Goal: Navigation & Orientation: Find specific page/section

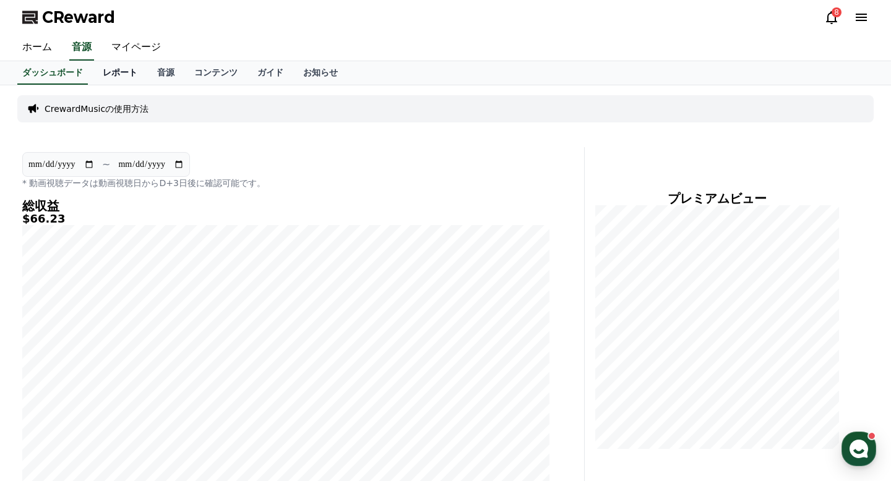
click at [122, 69] on link "レポート" at bounding box center [120, 73] width 54 height 24
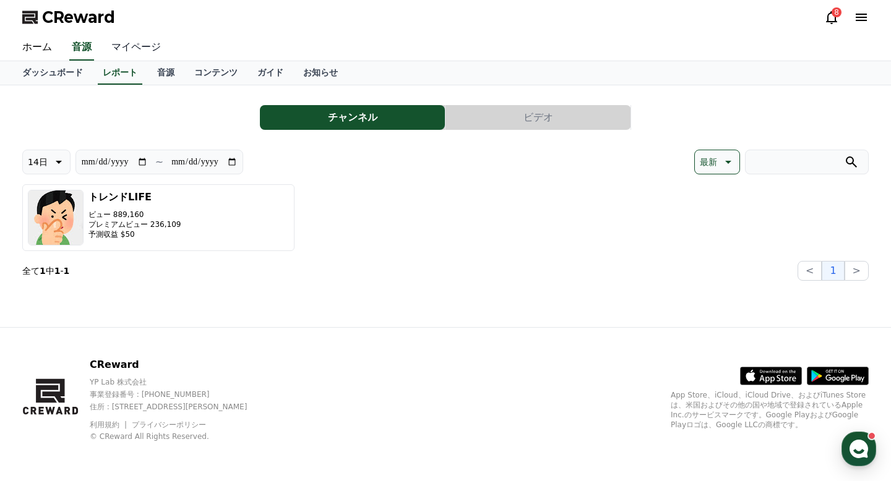
click at [135, 48] on link "マイページ" at bounding box center [135, 48] width 69 height 26
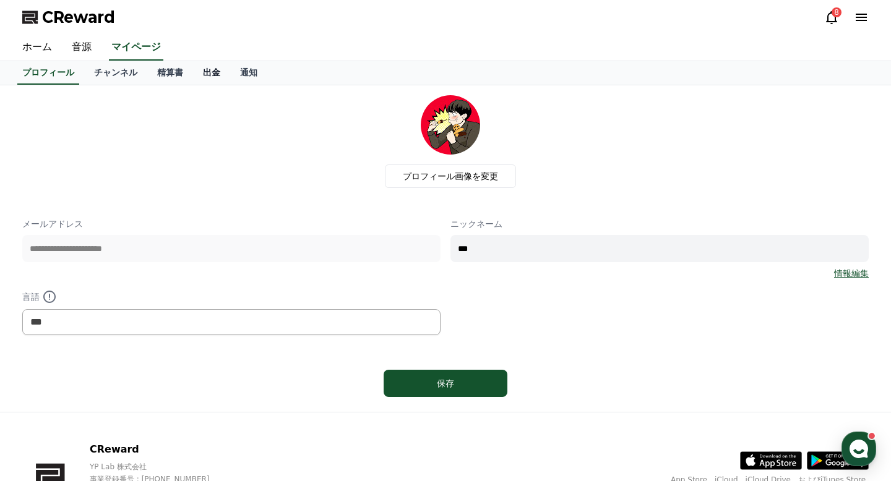
click at [213, 78] on link "出金" at bounding box center [211, 73] width 37 height 24
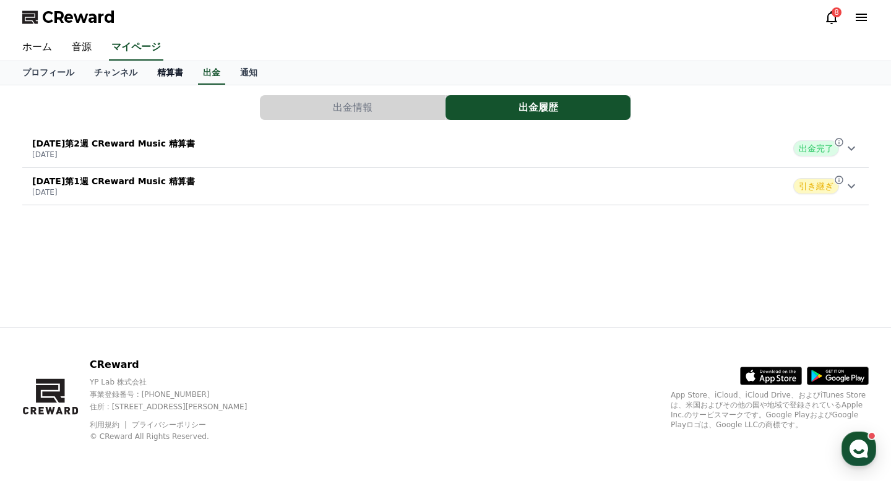
click at [178, 72] on link "精算書" at bounding box center [170, 73] width 46 height 24
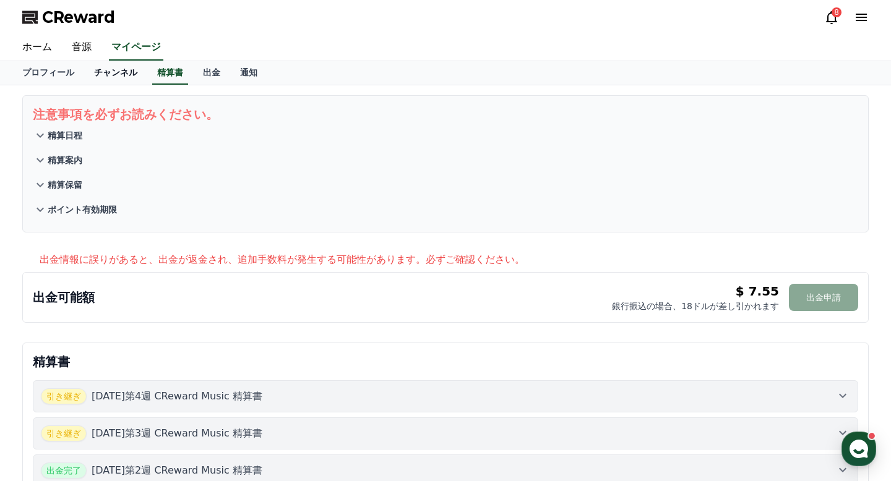
click at [101, 80] on link "チャンネル" at bounding box center [115, 73] width 63 height 24
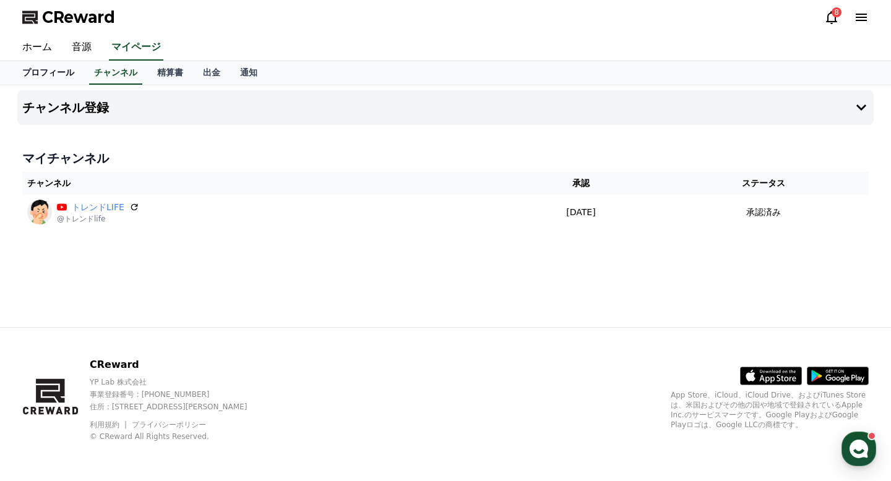
click at [45, 72] on link "プロフィール" at bounding box center [48, 73] width 72 height 24
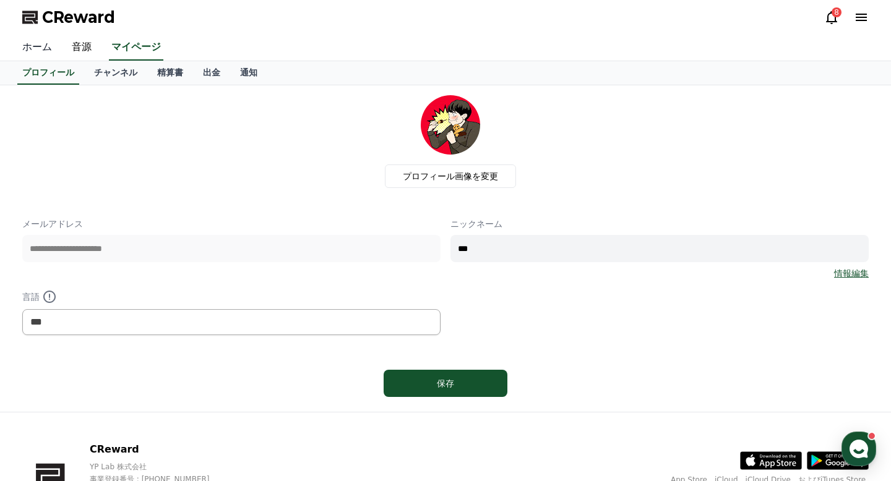
click at [41, 51] on link "ホーム" at bounding box center [36, 48] width 49 height 26
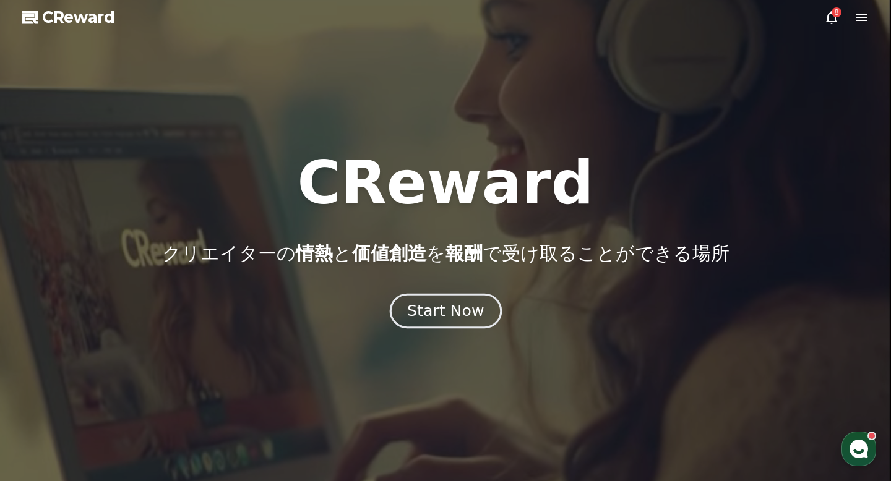
click at [436, 322] on button "Start Now" at bounding box center [445, 311] width 112 height 35
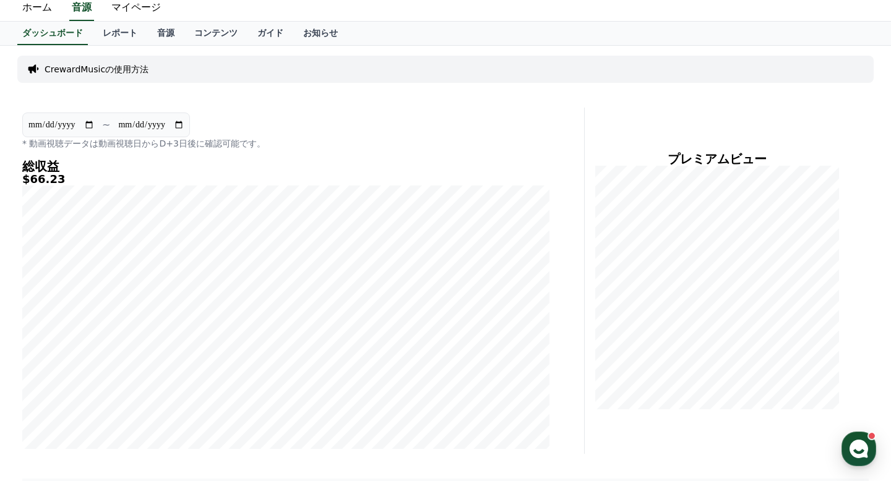
scroll to position [27, 0]
